Goal: Task Accomplishment & Management: Manage account settings

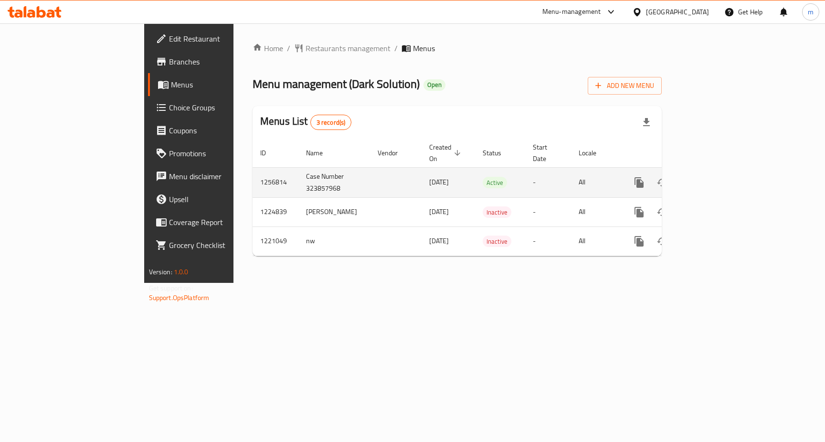
click at [714, 177] on icon "enhanced table" at bounding box center [708, 182] width 11 height 11
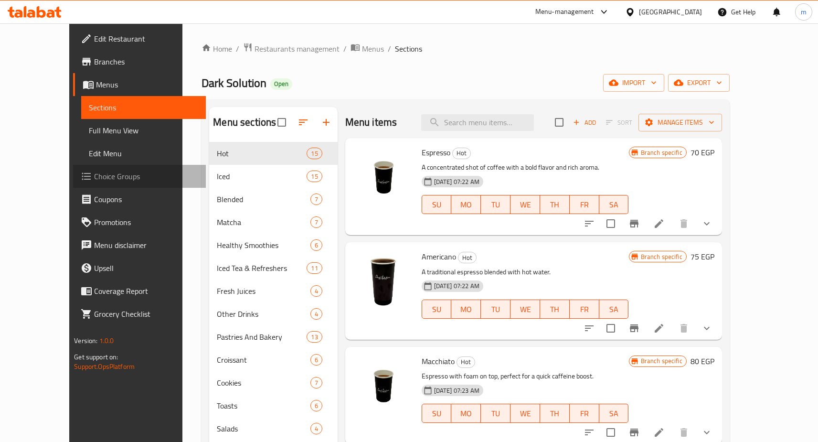
click at [94, 174] on span "Choice Groups" at bounding box center [146, 176] width 104 height 11
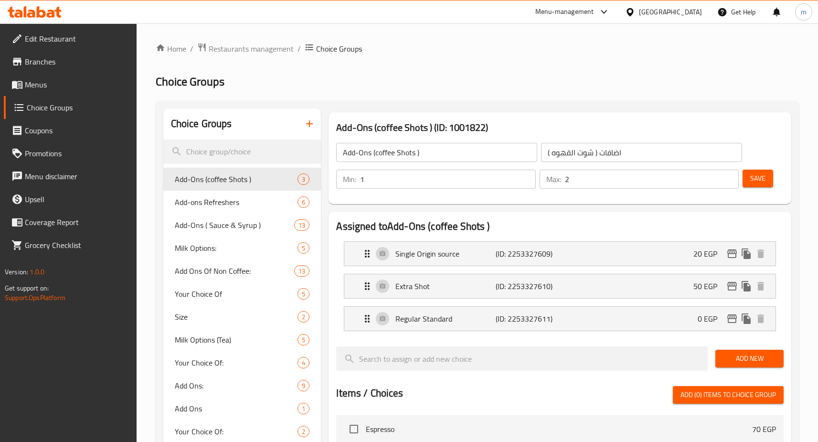
click at [518, 82] on h2 "Choice Groups" at bounding box center [477, 81] width 643 height 15
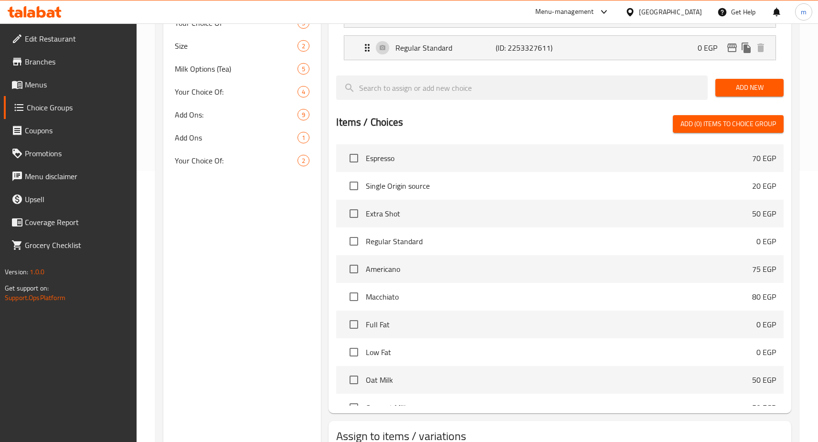
scroll to position [149, 0]
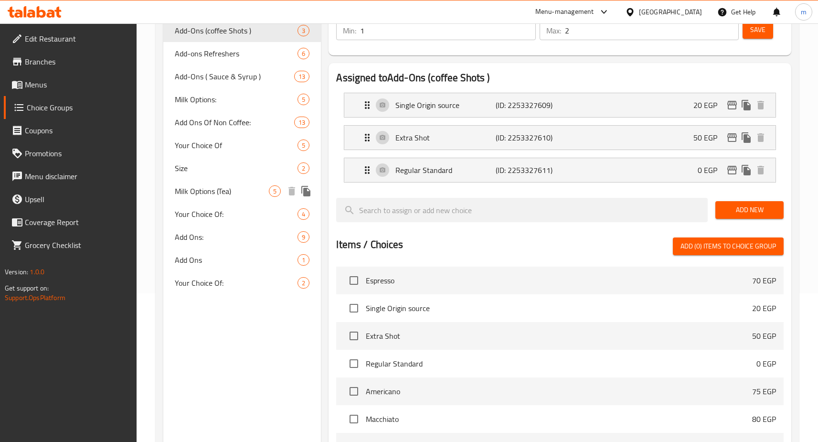
click at [225, 193] on span "Milk Options (Tea)" at bounding box center [222, 190] width 95 height 11
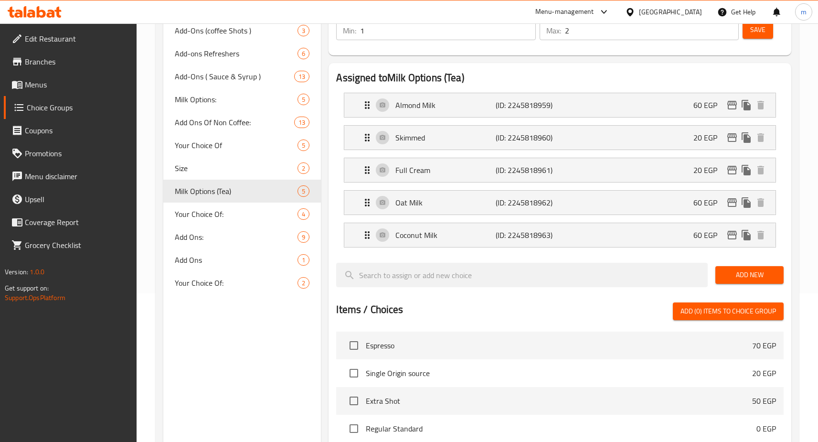
type input "Milk Options (Tea)"
type input "اختيارات اللبن ( شاي)"
type input "0"
type input "1"
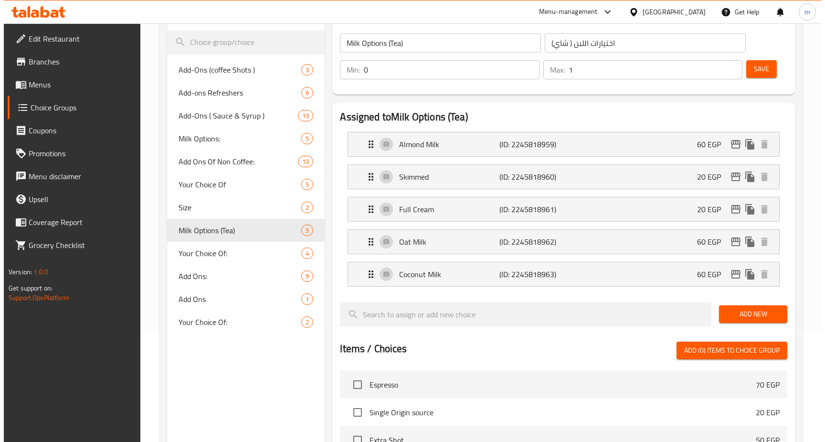
scroll to position [0, 0]
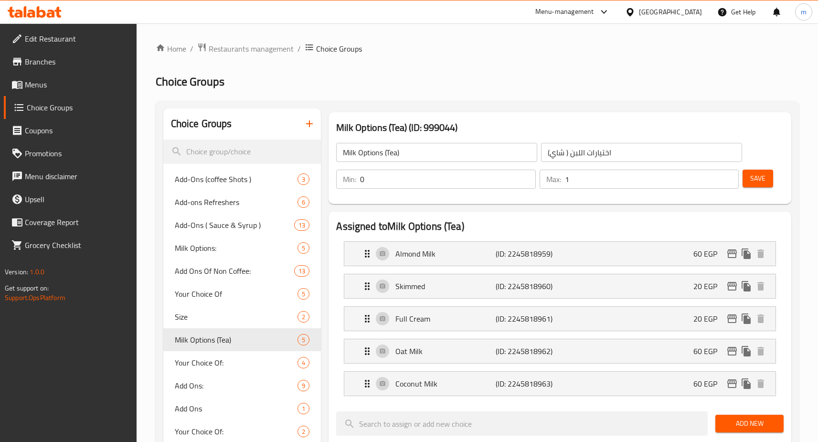
click at [510, 94] on div "Home / Restaurants management / Choice Groups Choice Groups Choice Groups Add-O…" at bounding box center [477, 435] width 643 height 785
click at [564, 69] on div "Home / Restaurants management / Choice Groups Choice Groups Choice Groups Add-O…" at bounding box center [477, 435] width 643 height 785
click at [256, 43] on span "Restaurants management" at bounding box center [251, 48] width 85 height 11
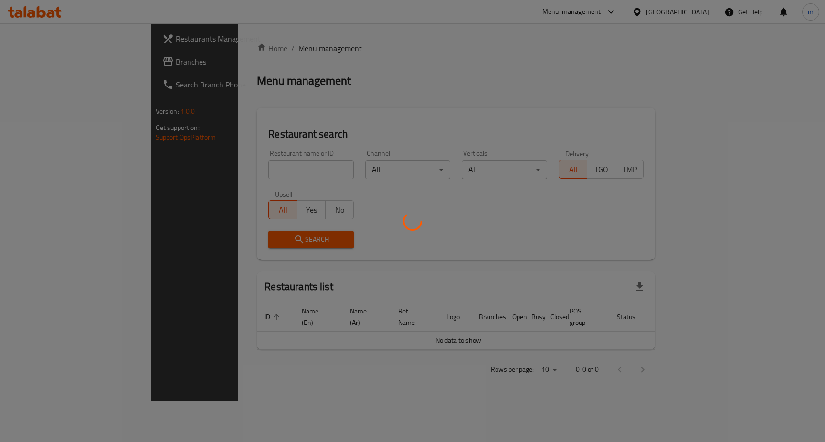
click at [30, 65] on div at bounding box center [412, 221] width 825 height 442
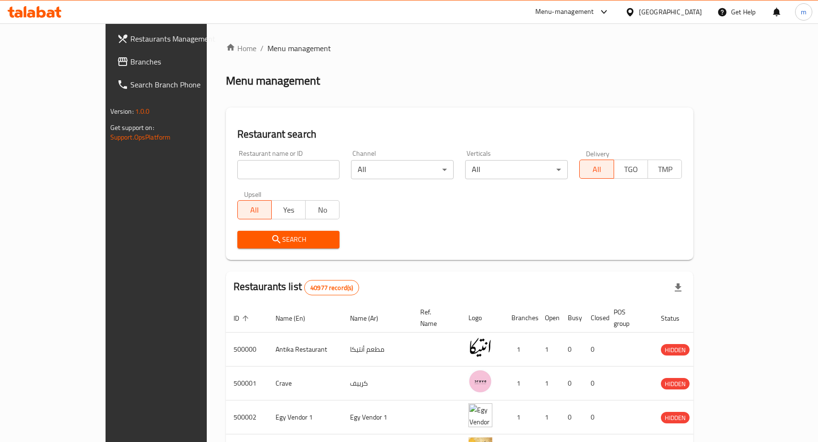
click at [130, 65] on span "Branches" at bounding box center [182, 61] width 104 height 11
